Goal: Task Accomplishment & Management: Use online tool/utility

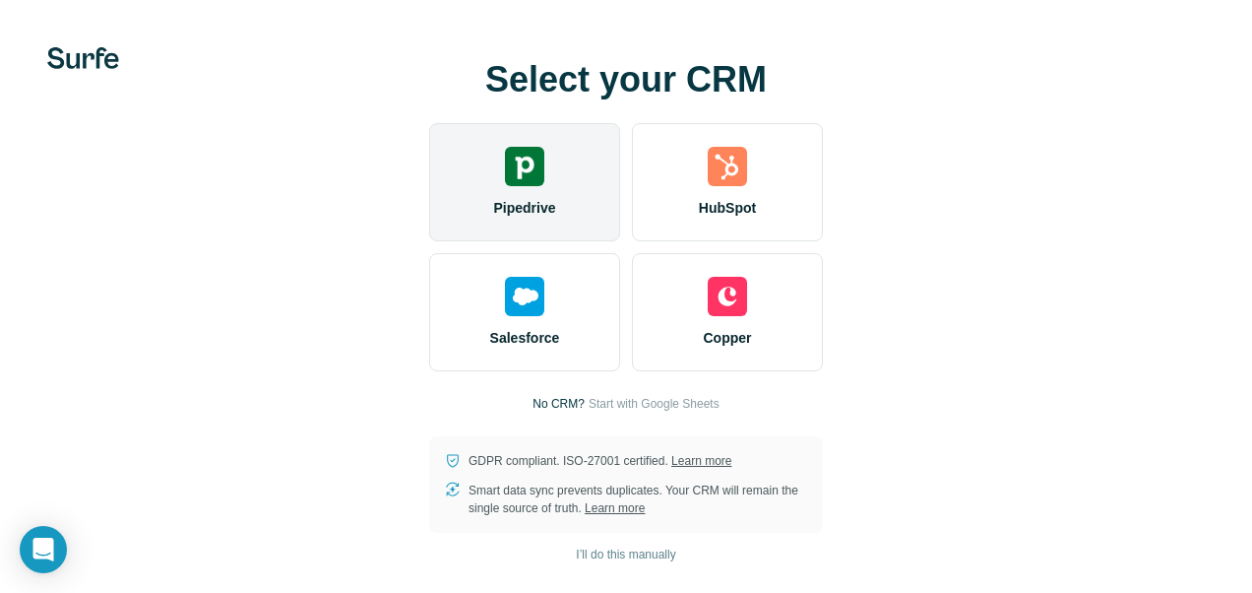
click at [498, 171] on div "Pipedrive" at bounding box center [524, 182] width 191 height 118
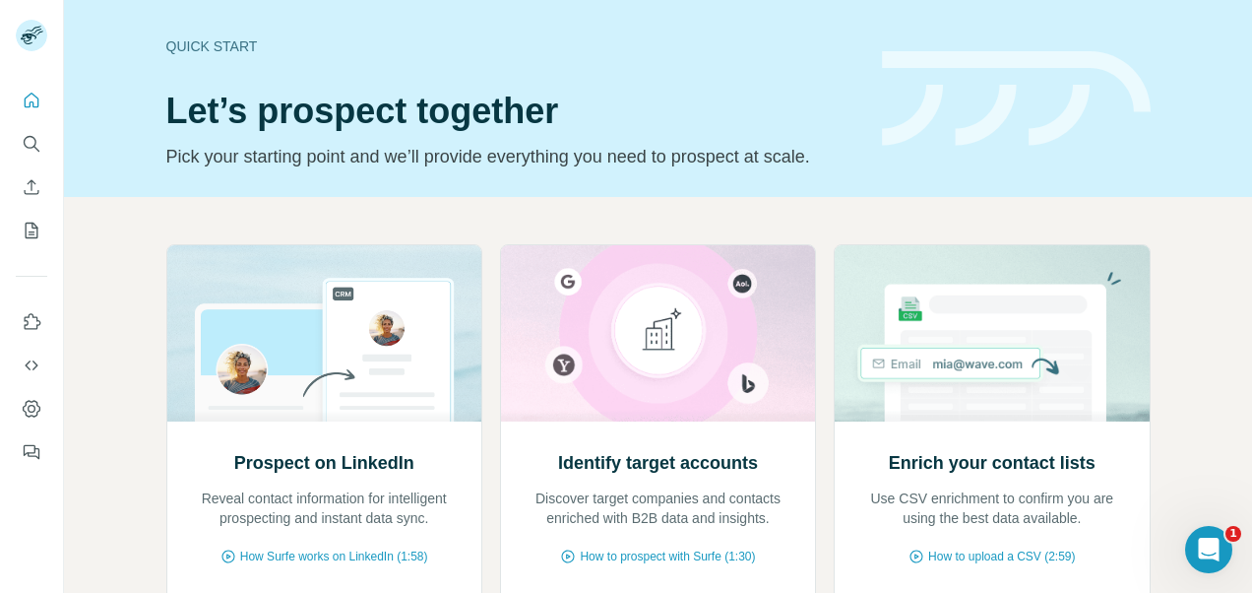
click at [1179, 66] on div "Quick start Let’s prospect together Pick your starting point and we’ll provide …" at bounding box center [658, 98] width 1188 height 197
